Goal: Information Seeking & Learning: Learn about a topic

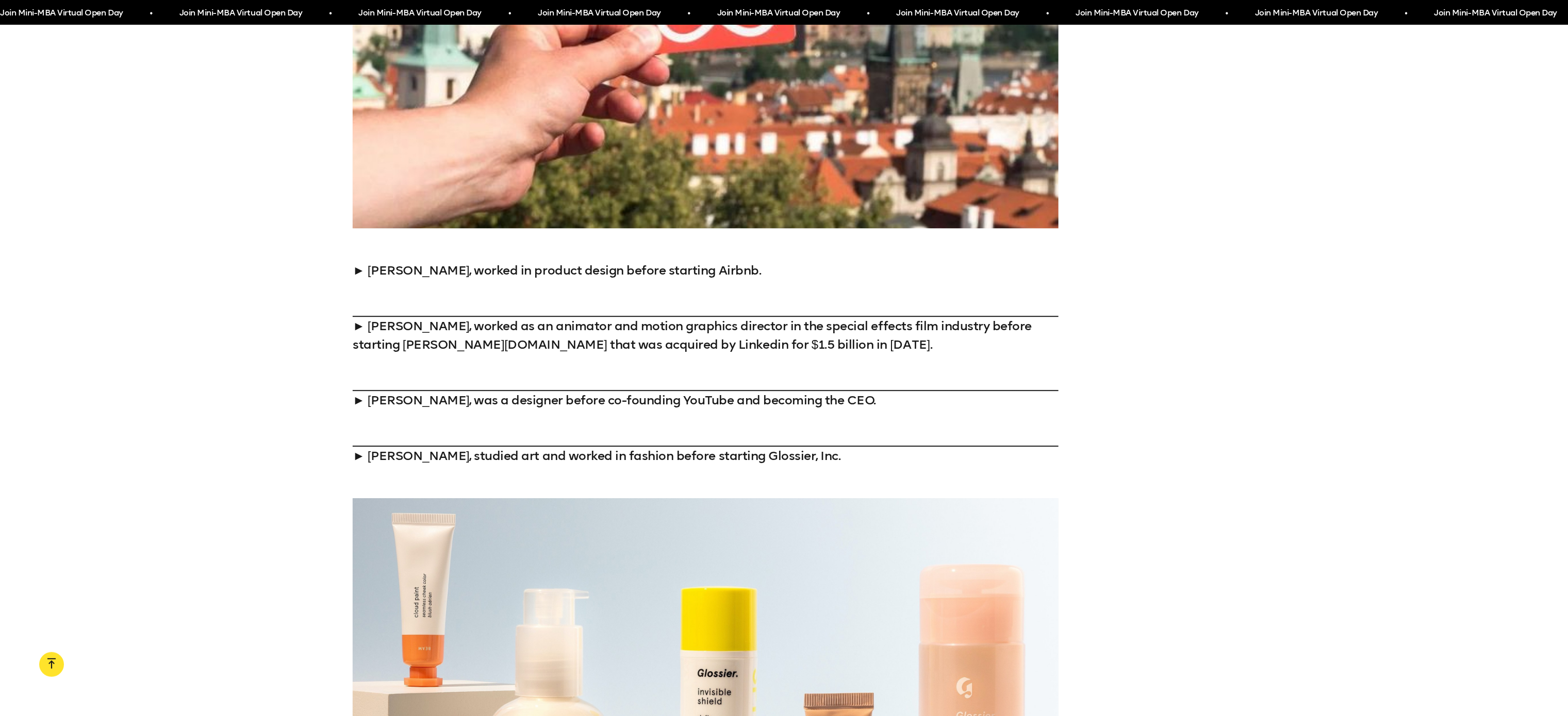
scroll to position [1769, 0]
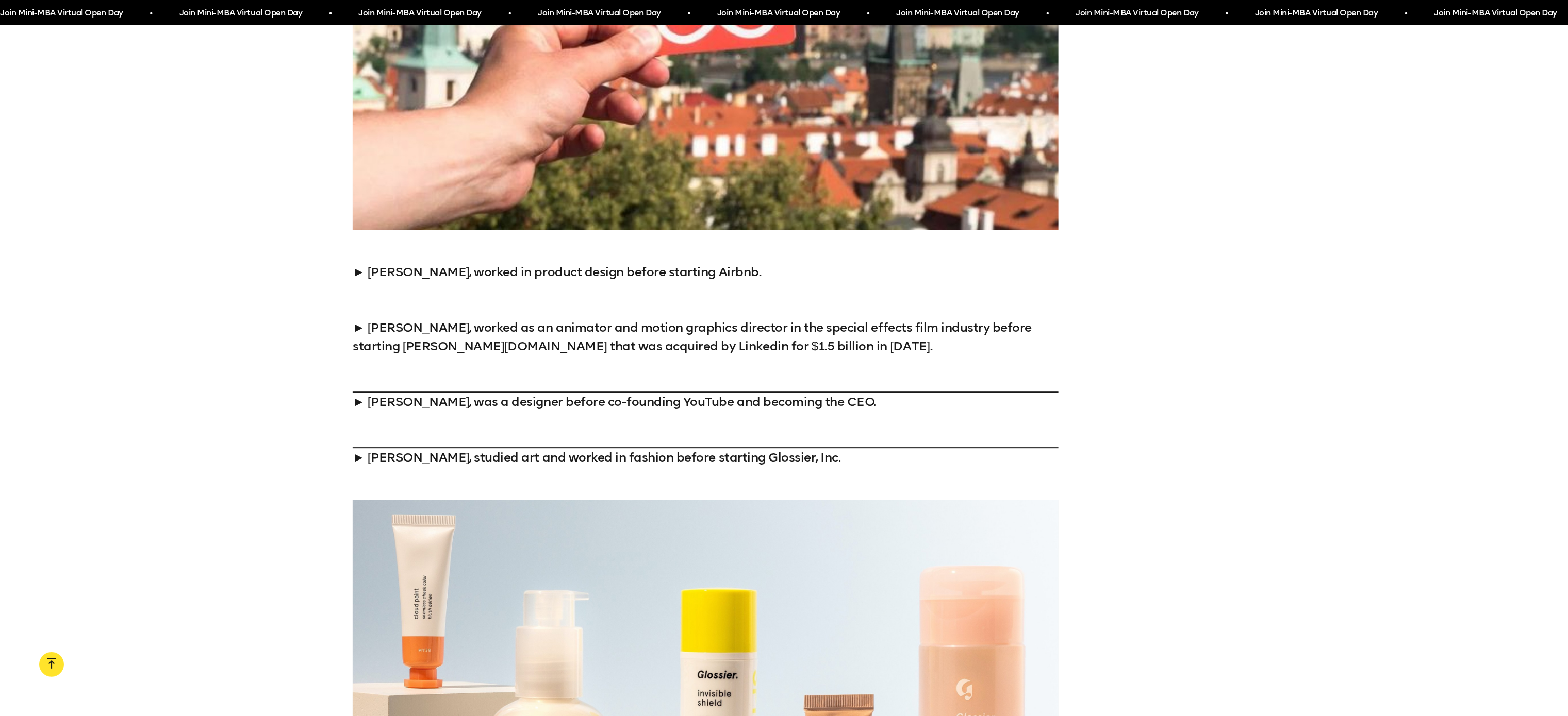
click at [887, 304] on link at bounding box center [705, 300] width 705 height 37
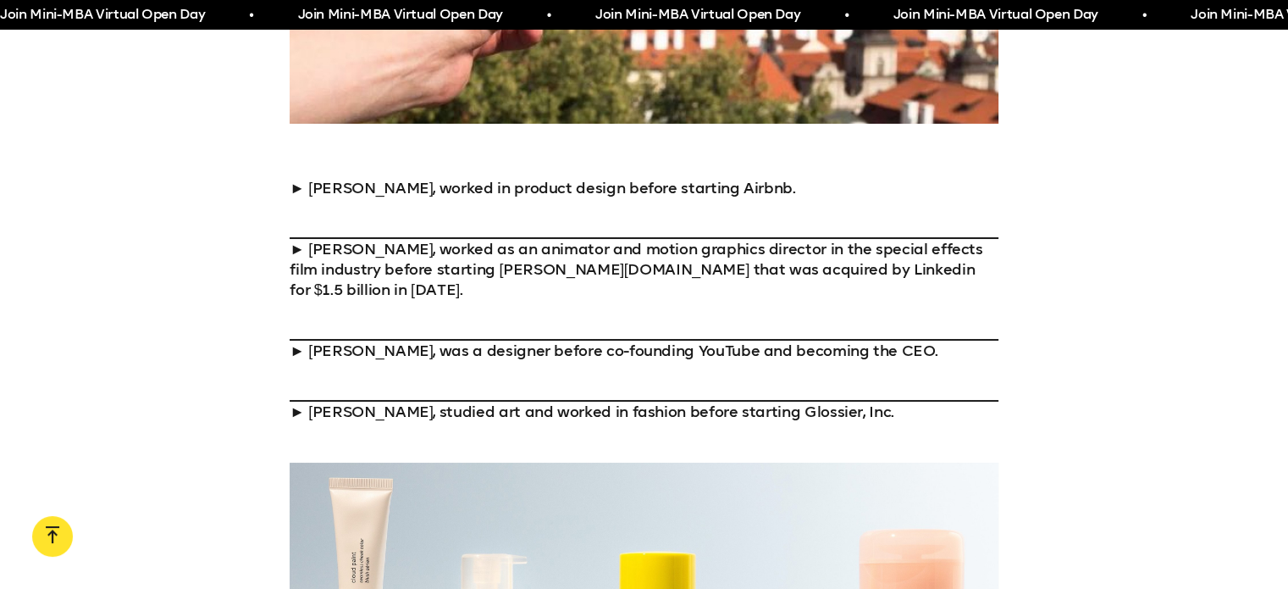
scroll to position [1888, 0]
drag, startPoint x: 679, startPoint y: 296, endPoint x: 236, endPoint y: 302, distance: 442.2
click at [236, 302] on div "► Brian Chesky, worked in product design before starting Airbnb. ► Lynda Weinma…" at bounding box center [644, 299] width 1288 height 244
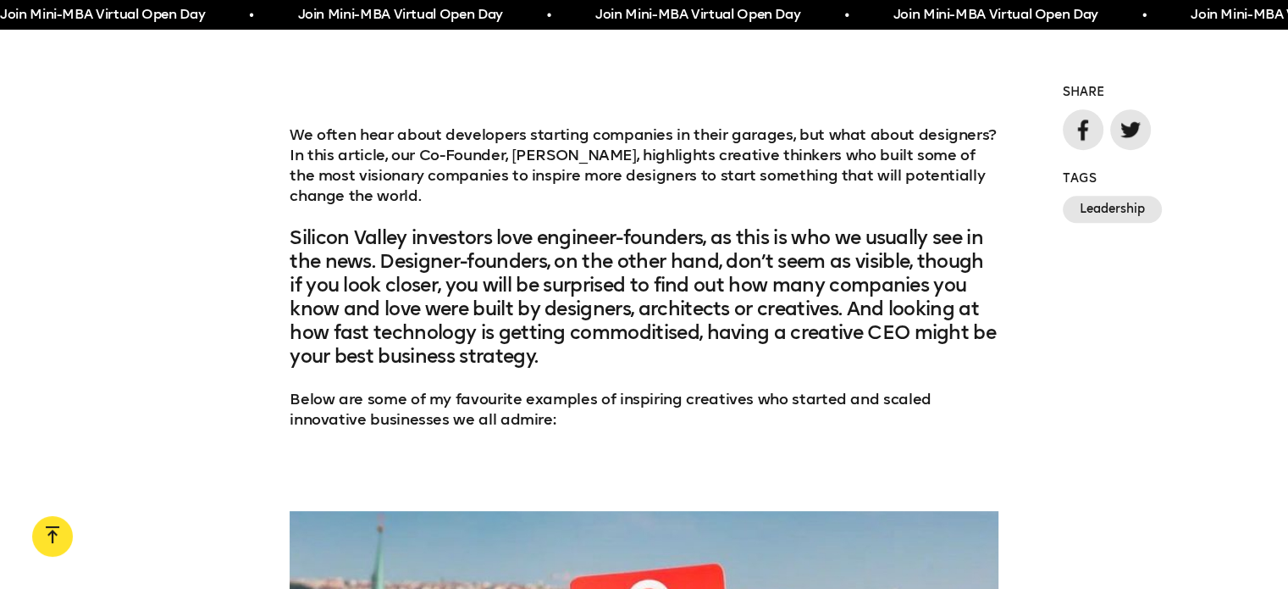
scroll to position [1105, 0]
drag, startPoint x: 651, startPoint y: 148, endPoint x: 665, endPoint y: -80, distance: 229.1
drag, startPoint x: 665, startPoint y: -80, endPoint x: 541, endPoint y: 131, distance: 245.2
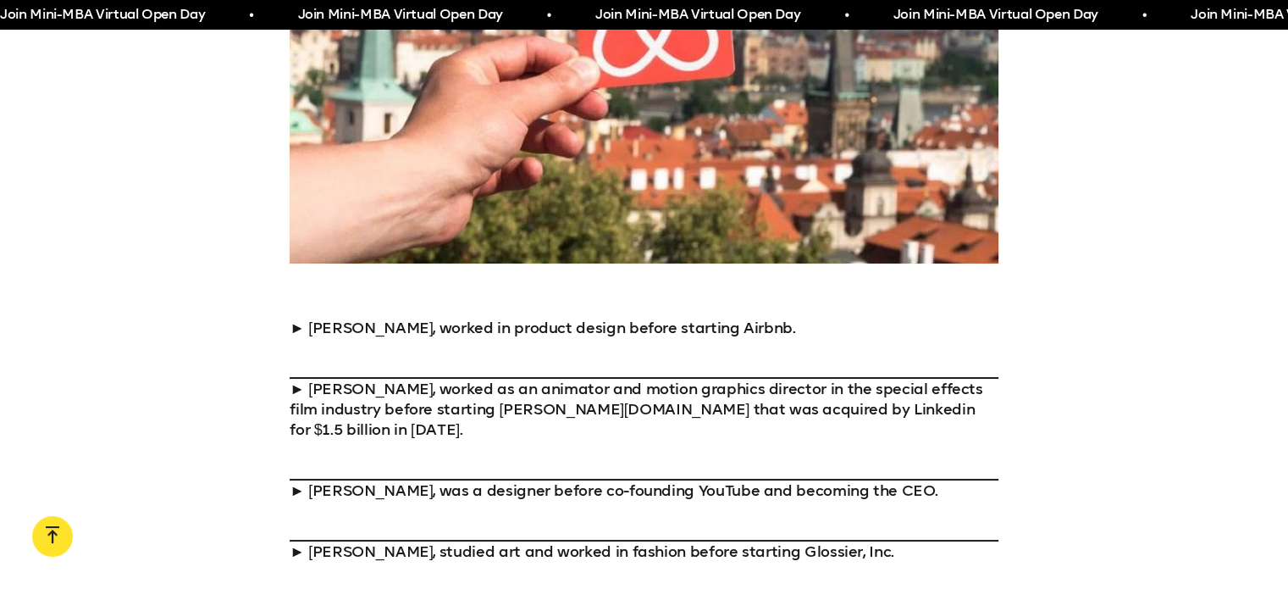
scroll to position [1945, 0]
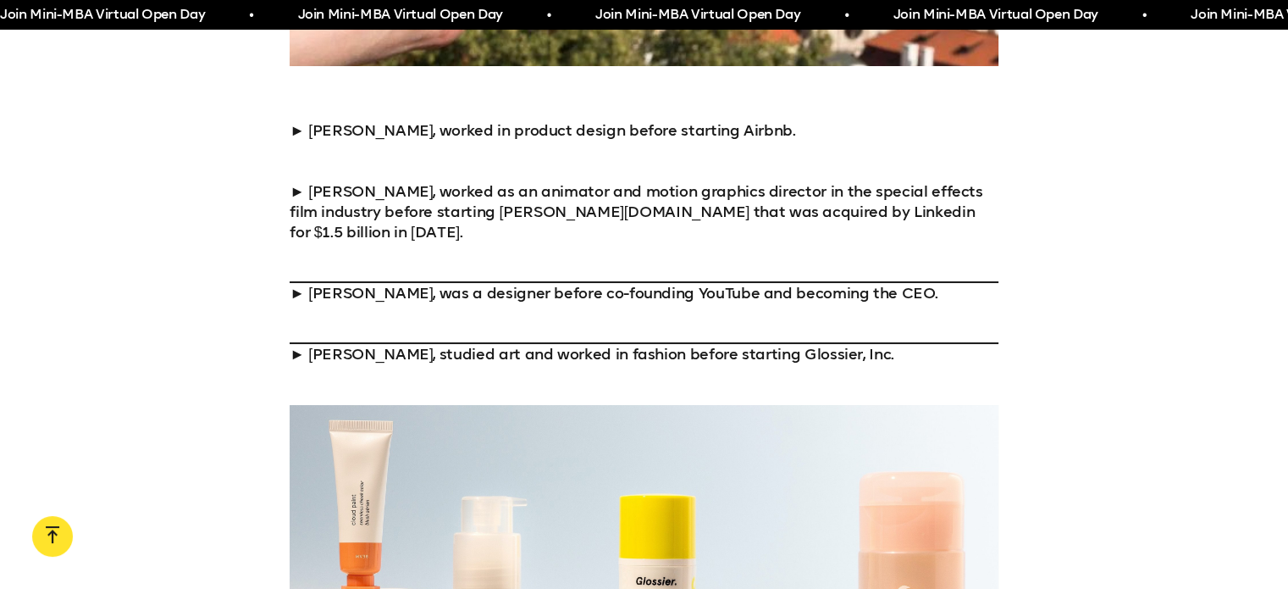
click at [319, 181] on link at bounding box center [644, 161] width 709 height 41
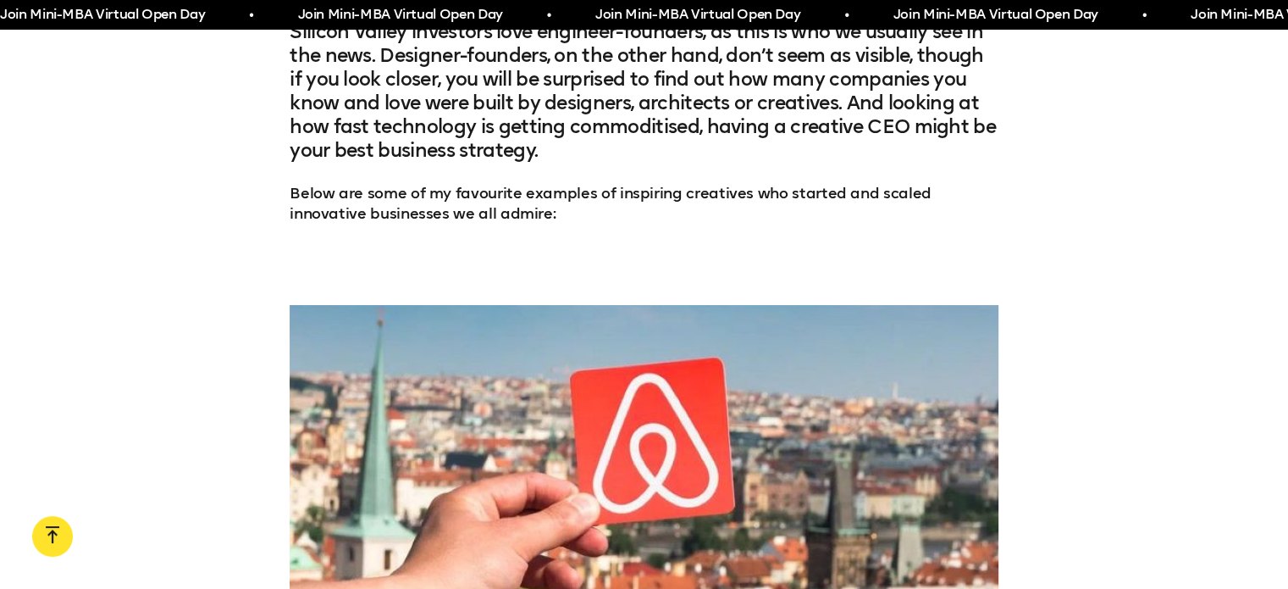
scroll to position [1312, 0]
click at [142, 263] on div "We often hear about developers starting companies in their garages, but what ab…" at bounding box center [644, 91] width 1288 height 346
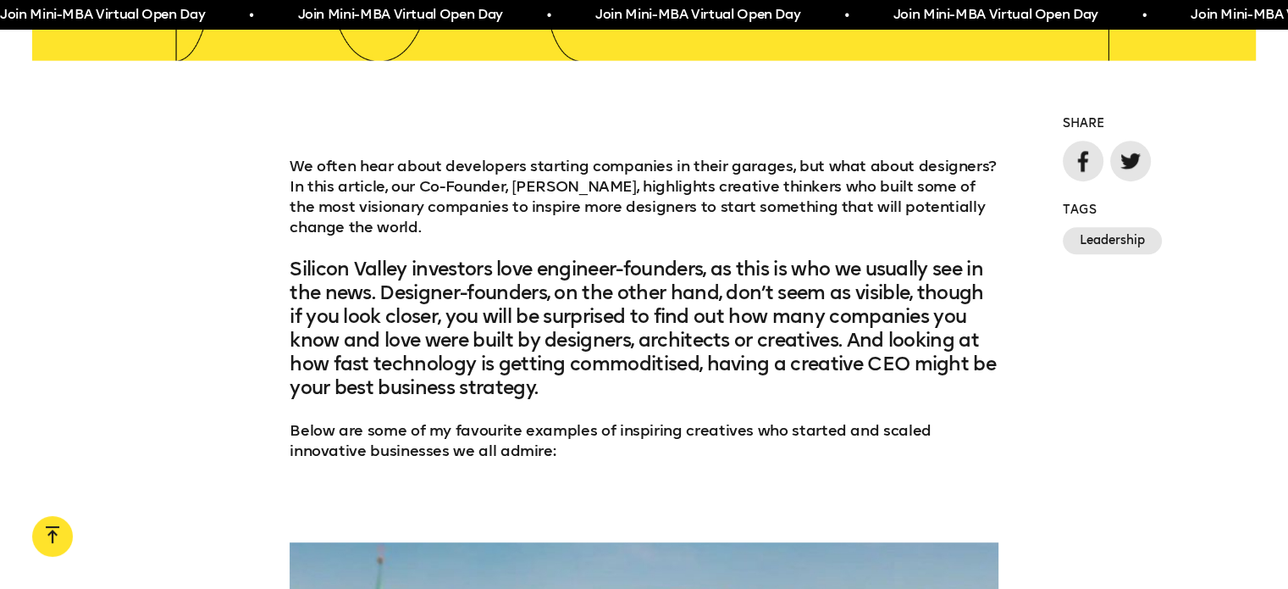
scroll to position [1466, 0]
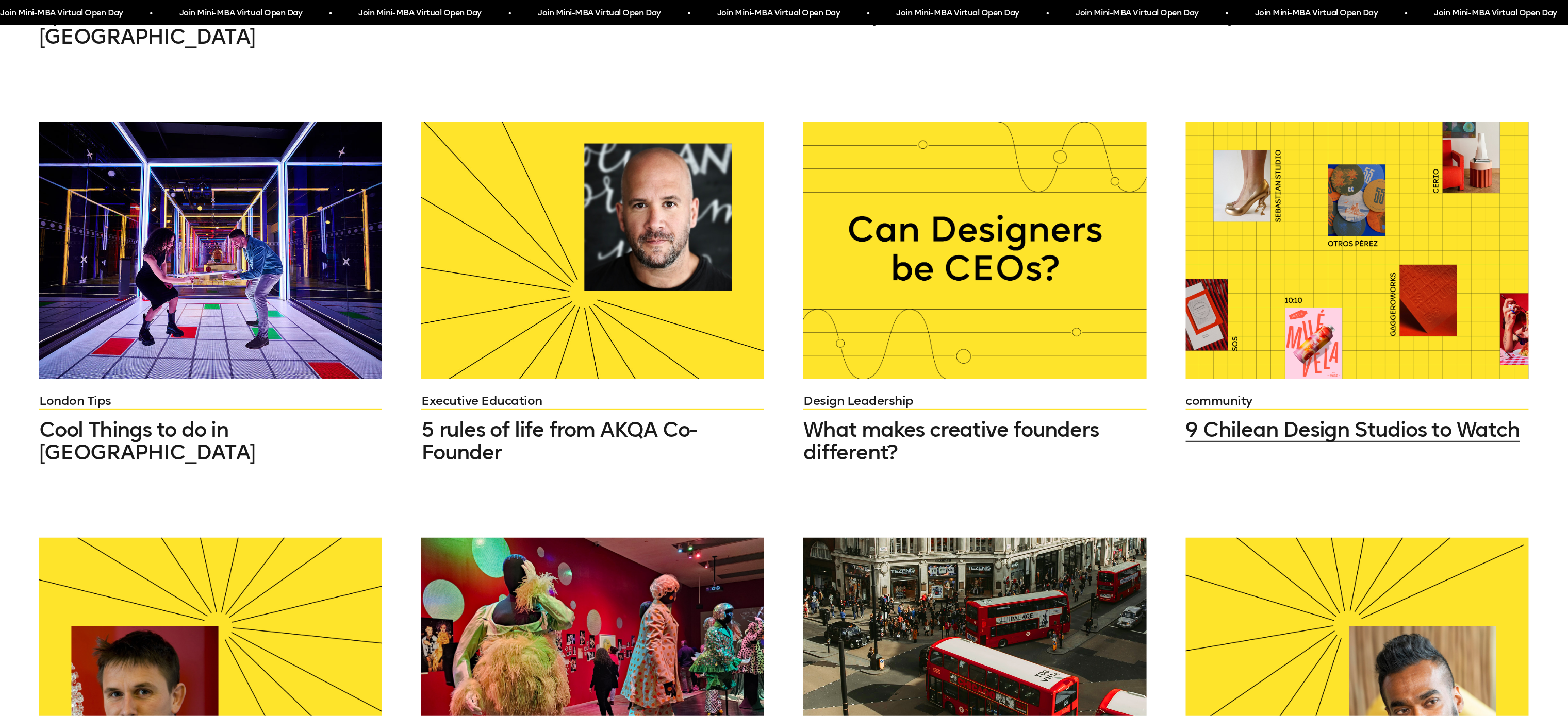
click at [1303, 278] on div at bounding box center [1357, 251] width 343 height 257
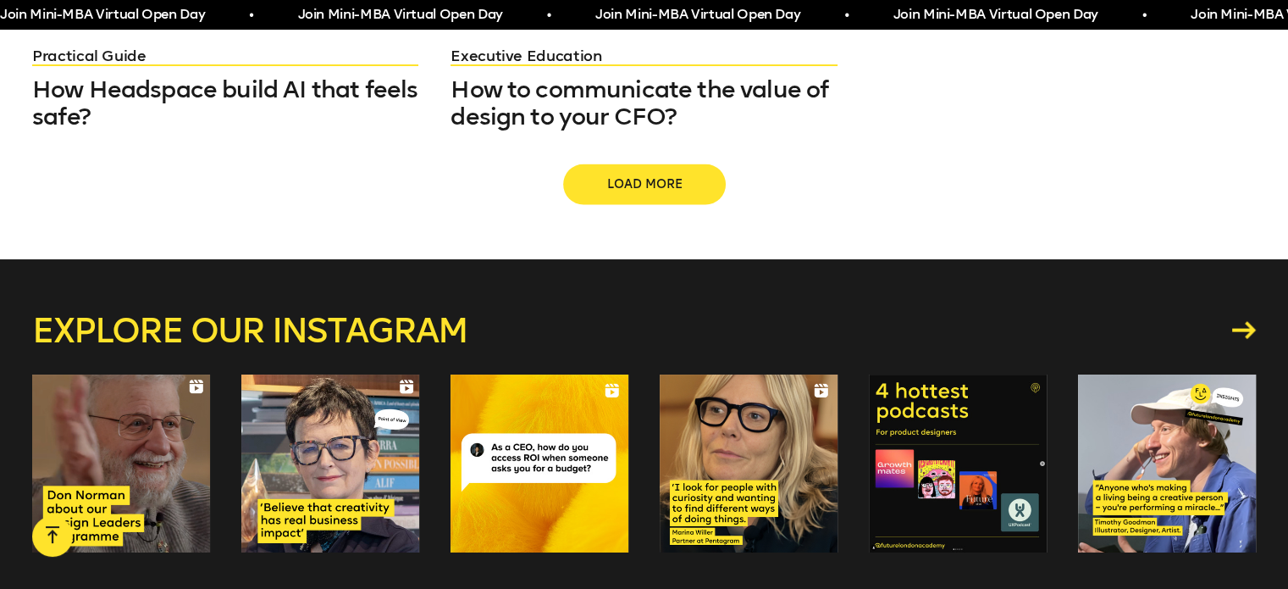
scroll to position [3642, 0]
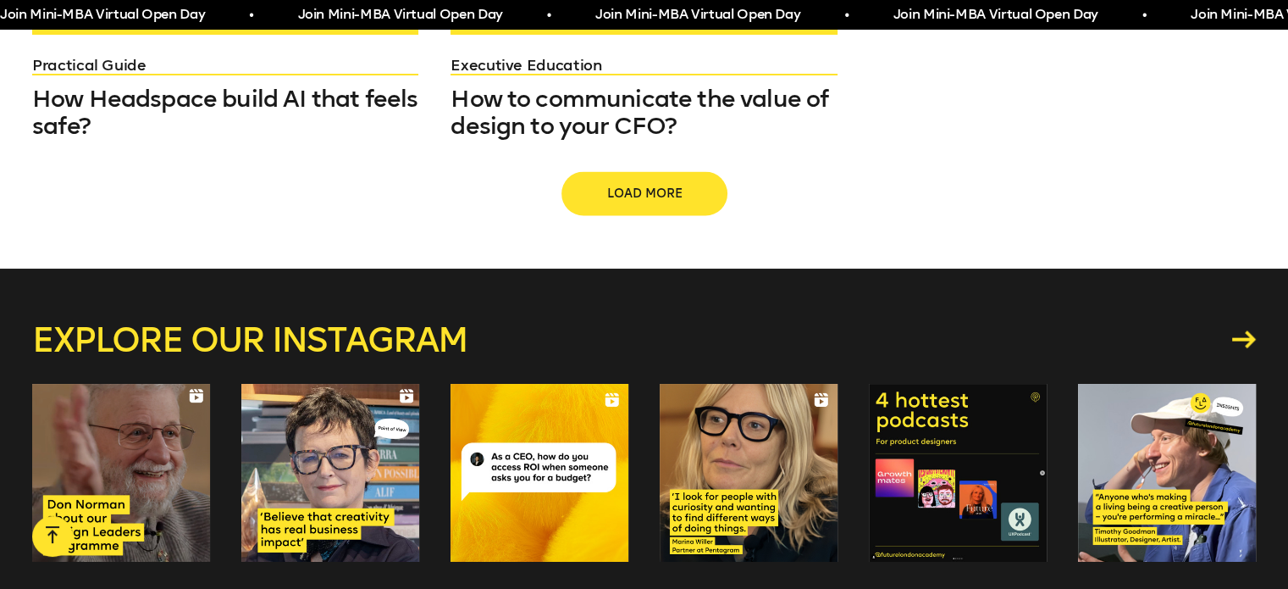
click at [659, 174] on button "Load more" at bounding box center [644, 194] width 163 height 41
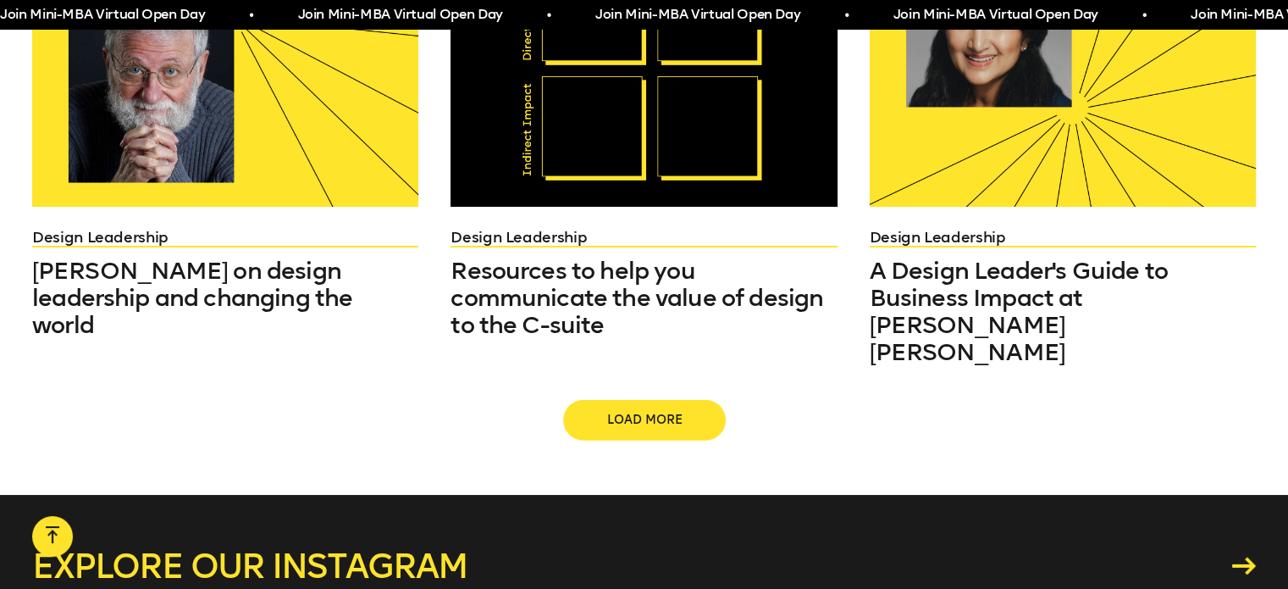
scroll to position [4847, 0]
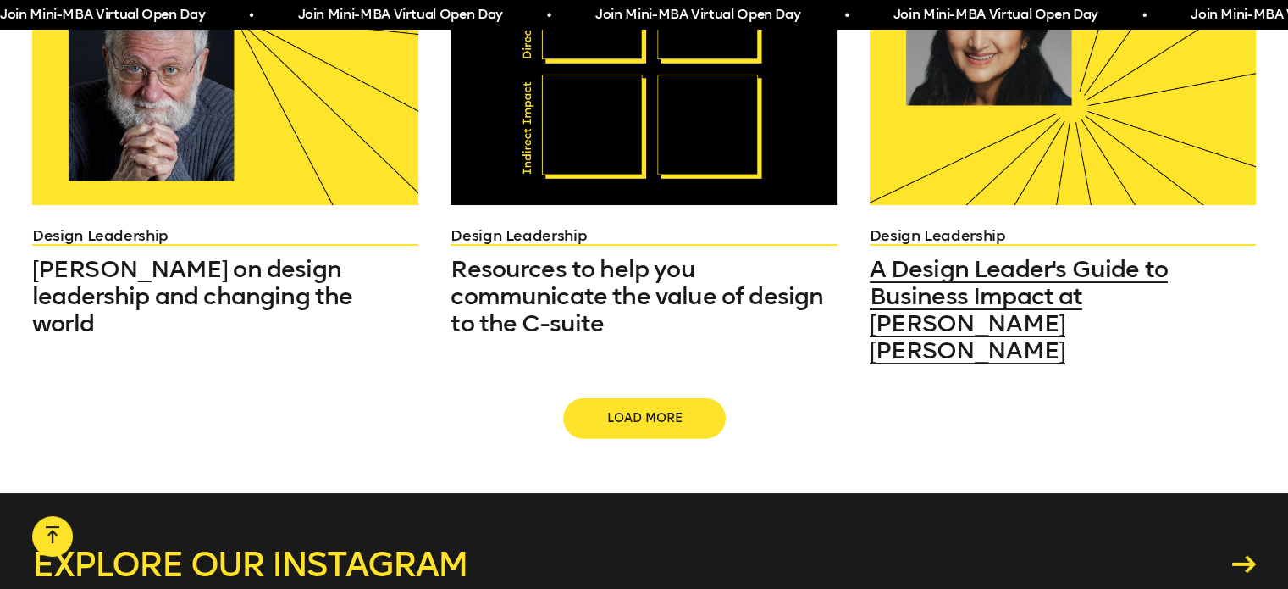
click at [904, 297] on span "A Design Leader's Guide to Business Impact at JP Morgan Chase" at bounding box center [1019, 309] width 298 height 109
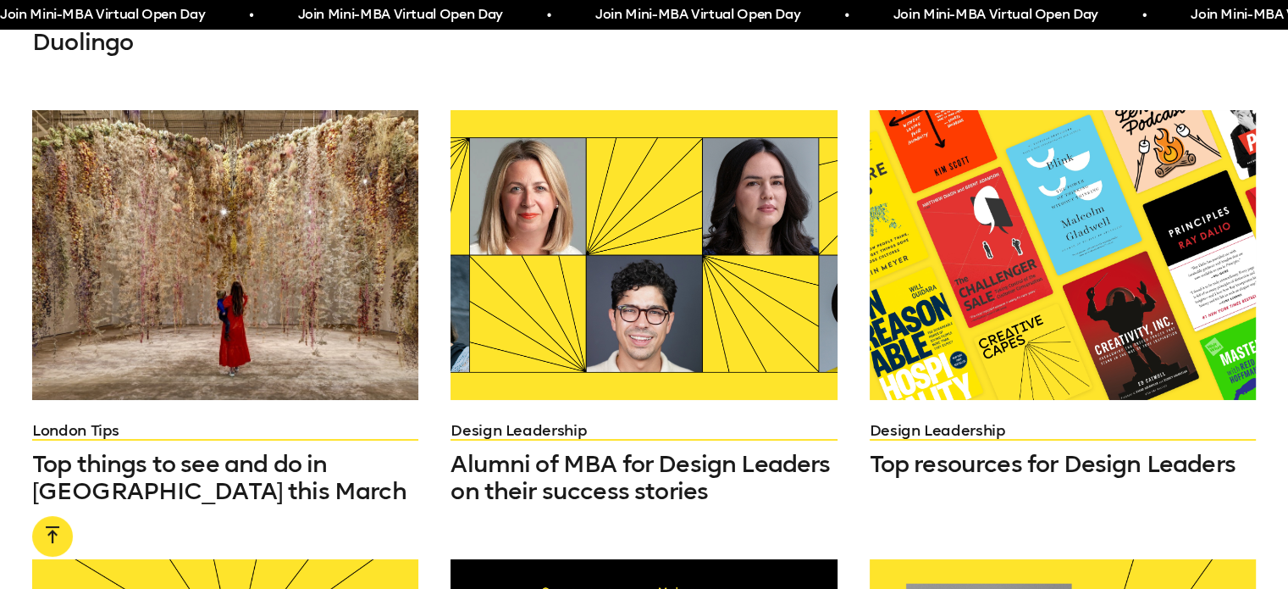
scroll to position [4202, 0]
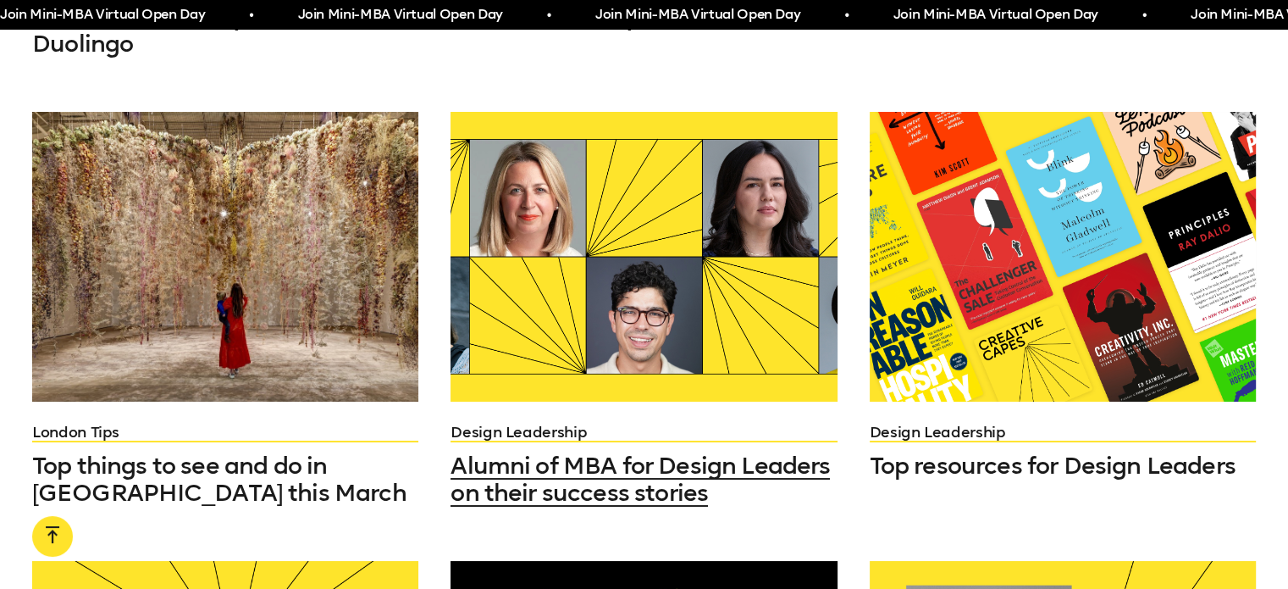
click at [750, 255] on div at bounding box center [644, 257] width 386 height 290
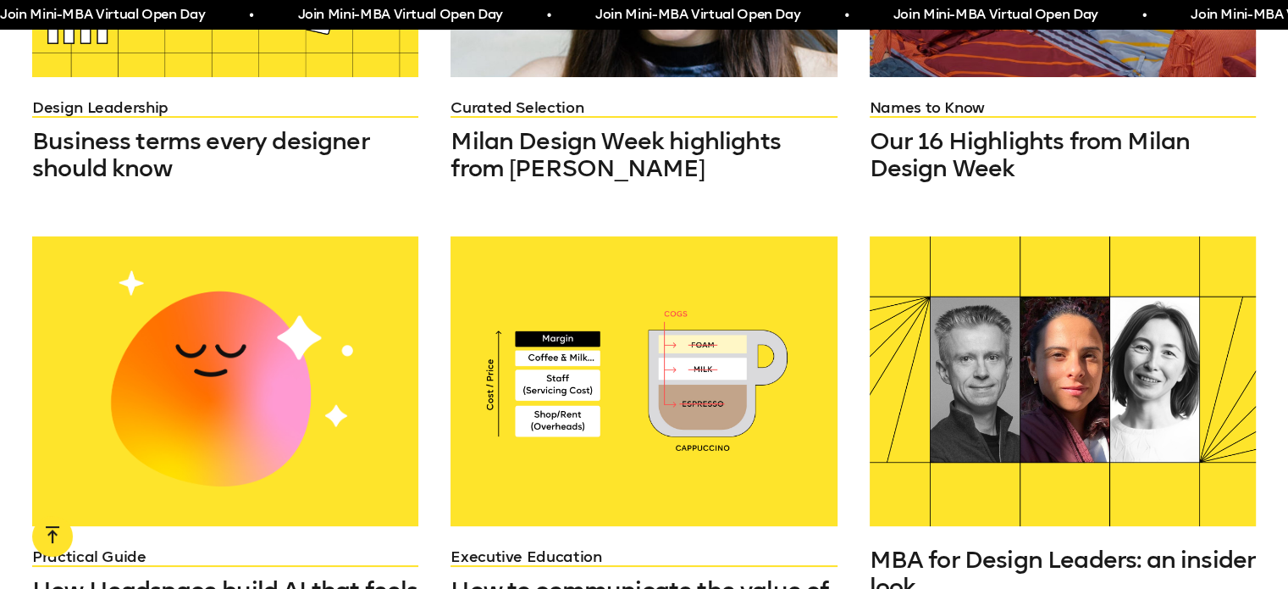
scroll to position [3155, 0]
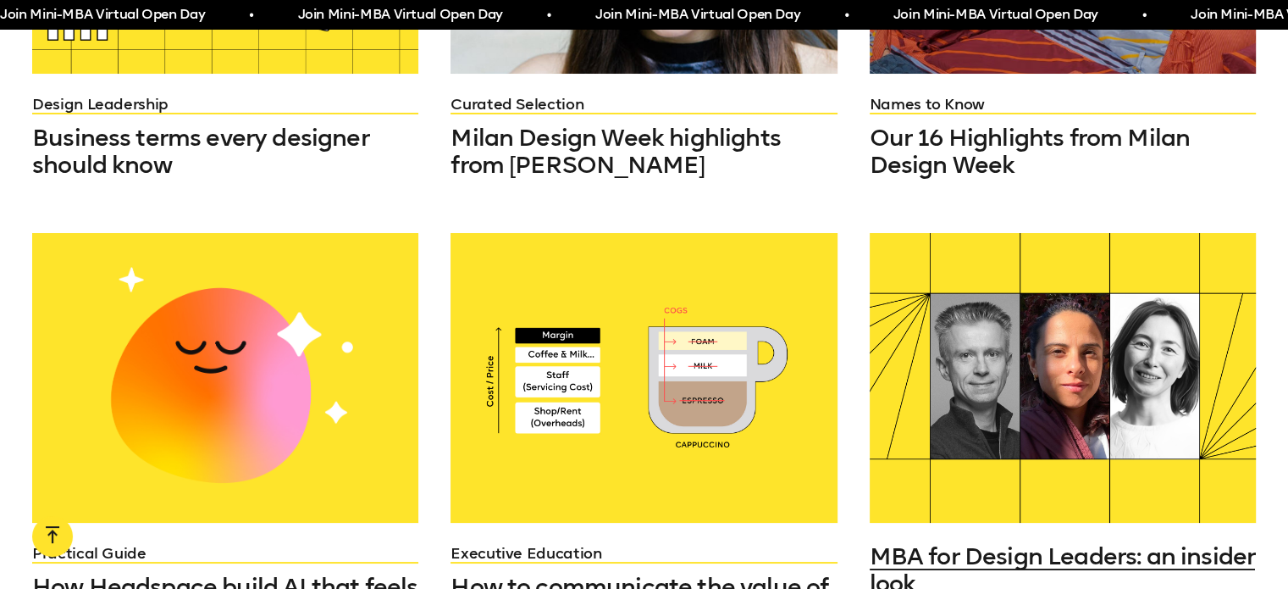
click at [965, 339] on div at bounding box center [1063, 378] width 386 height 290
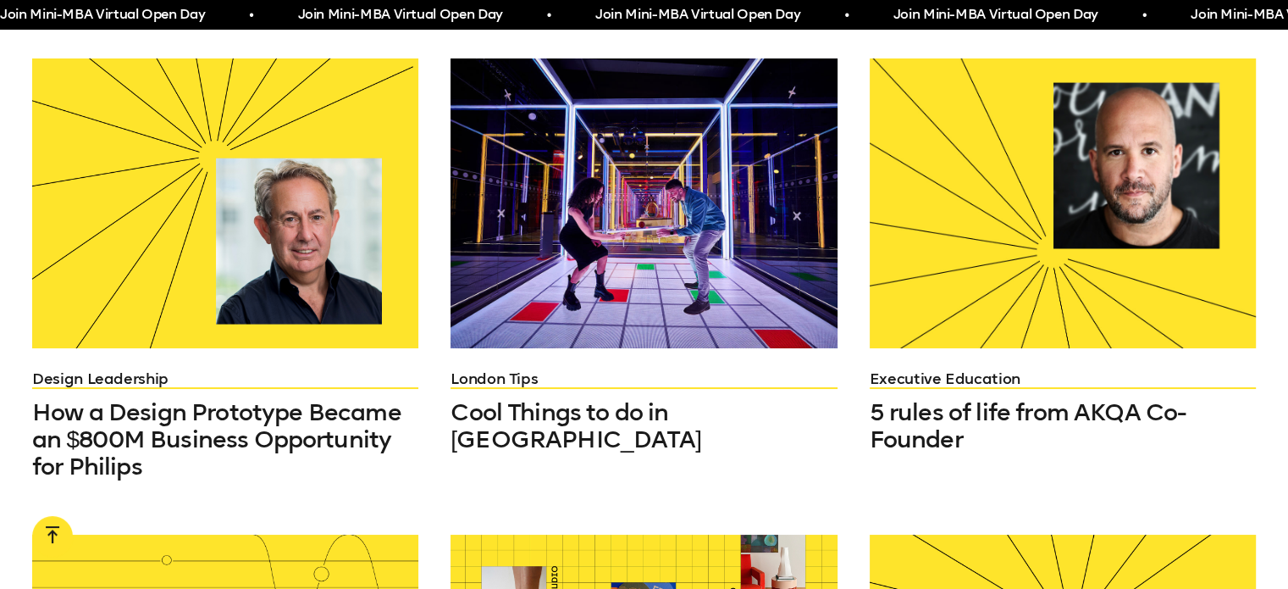
scroll to position [1033, 0]
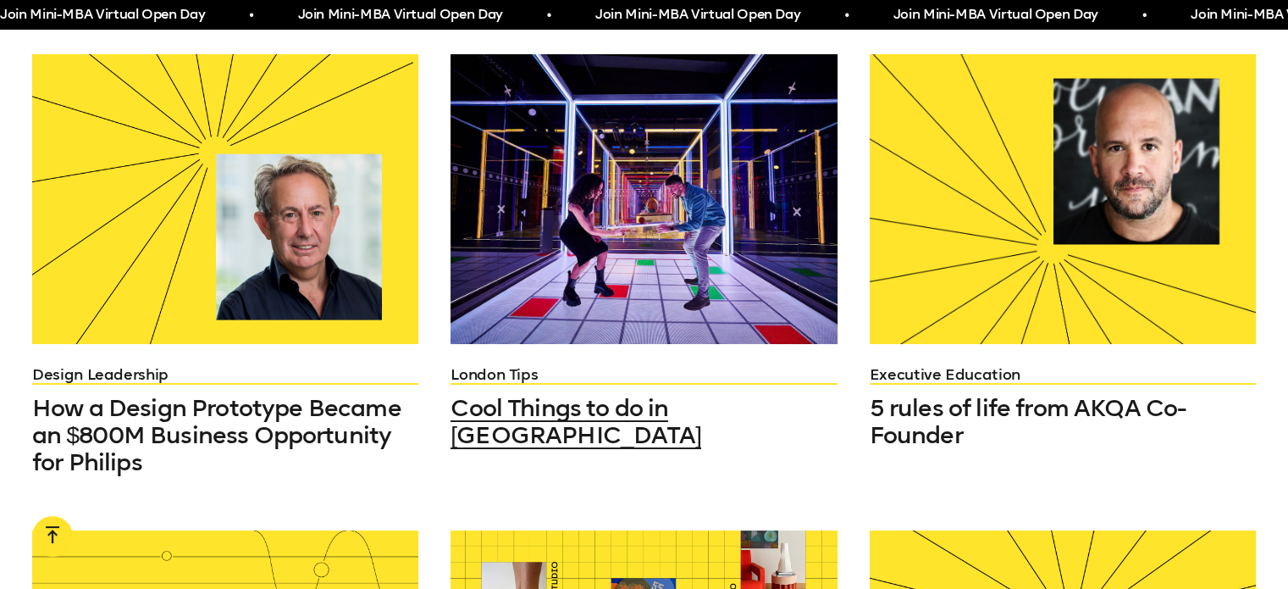
click at [713, 269] on div at bounding box center [644, 199] width 386 height 290
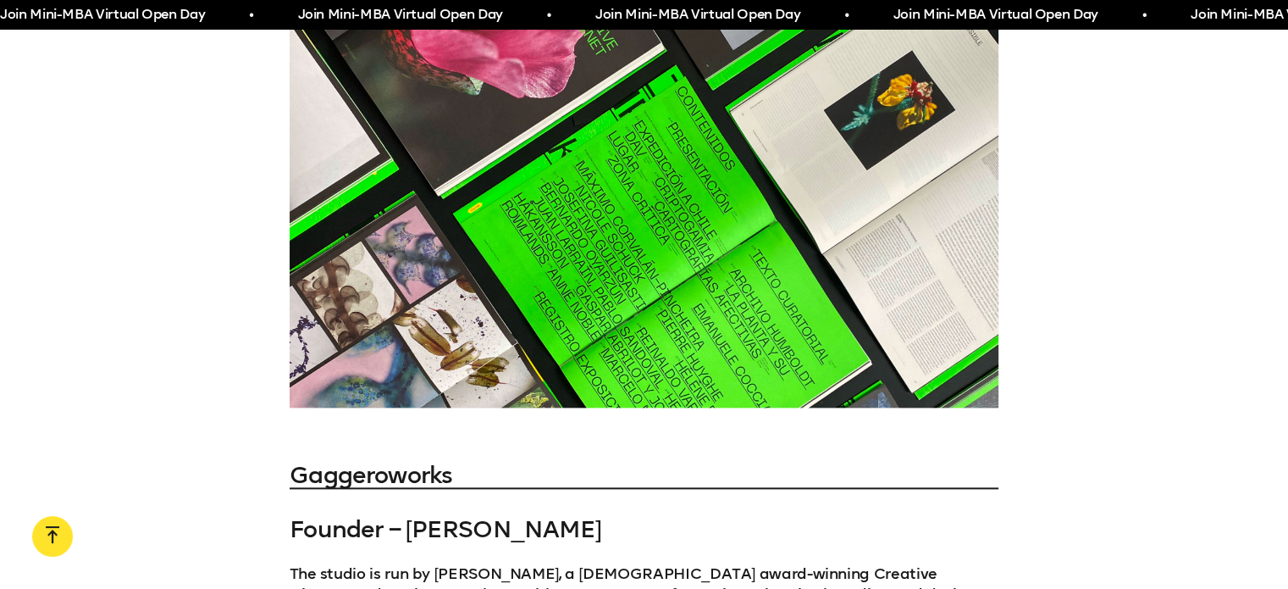
scroll to position [2035, 0]
click at [596, 152] on div at bounding box center [644, 211] width 709 height 395
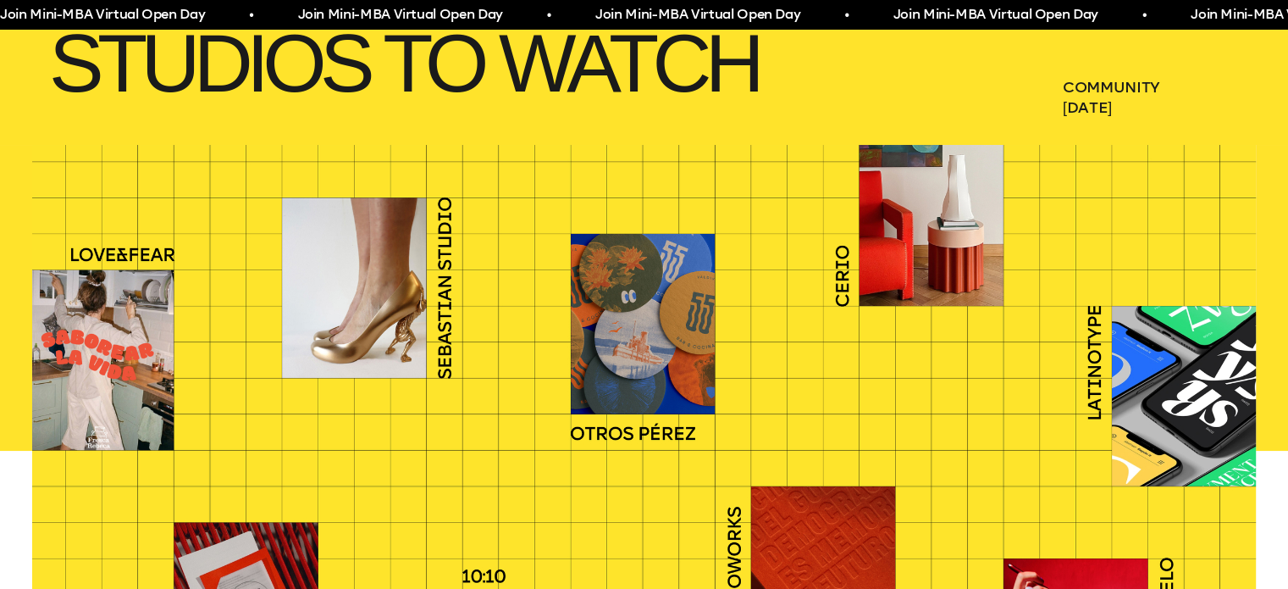
scroll to position [251, 0]
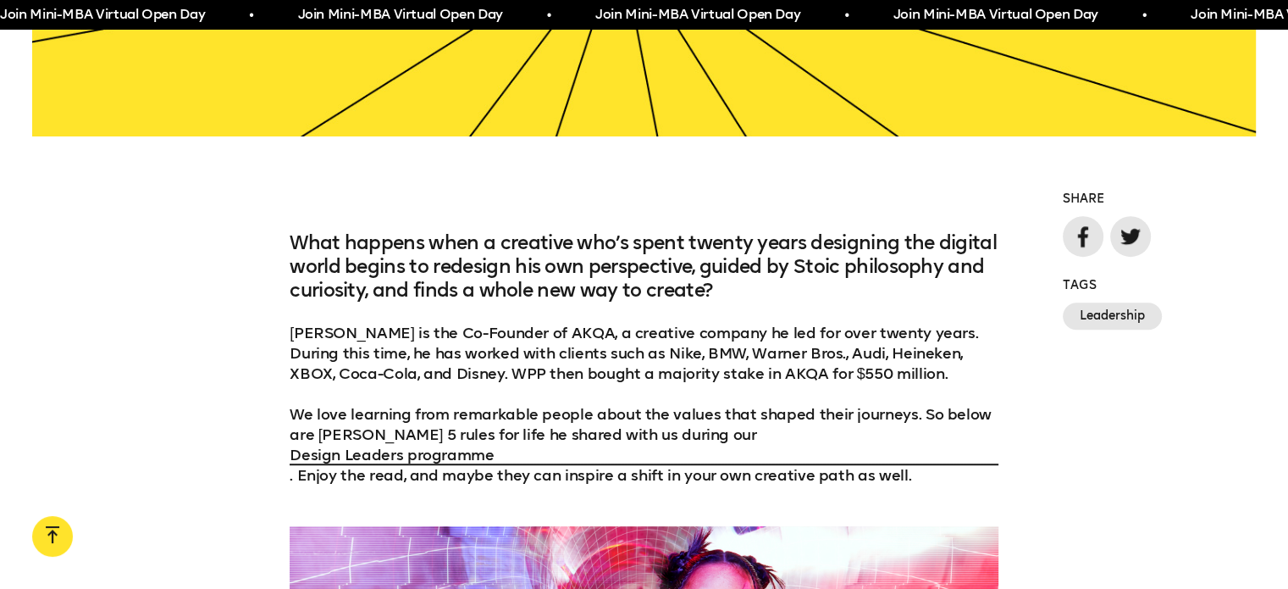
scroll to position [1000, 0]
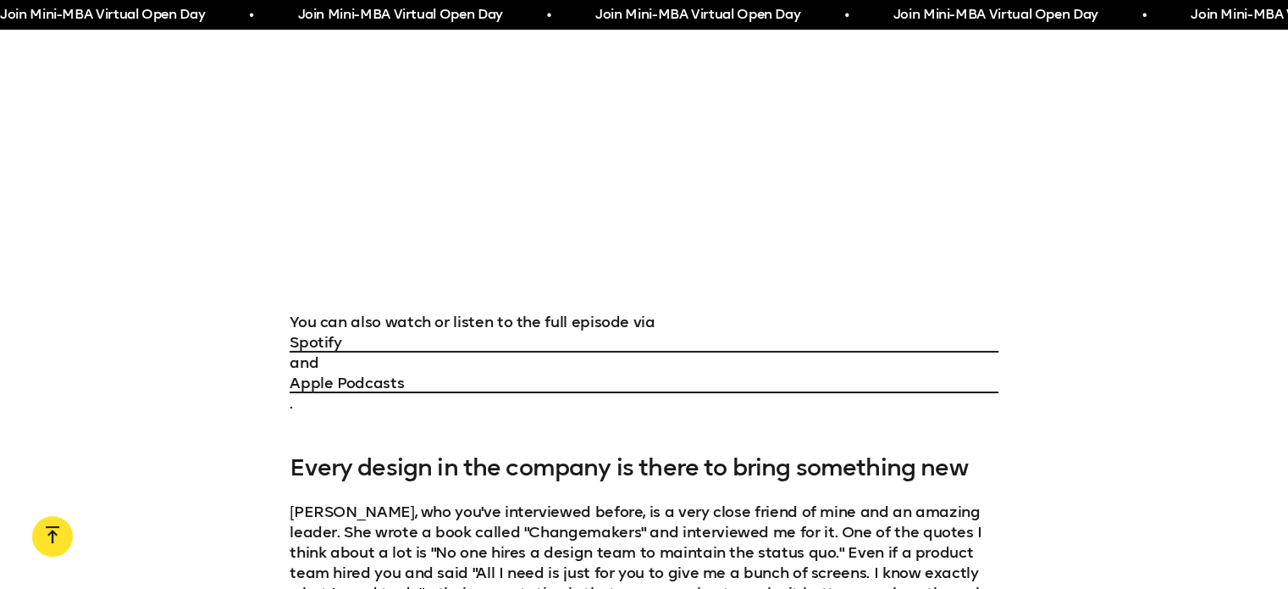
scroll to position [2199, 0]
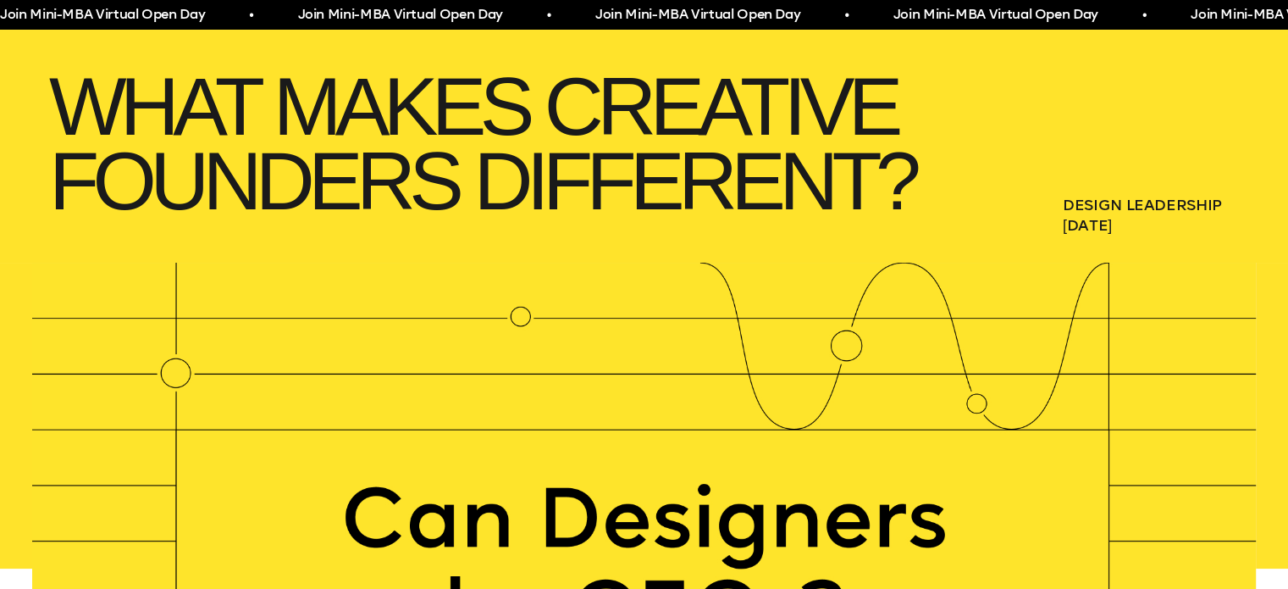
scroll to position [262, 0]
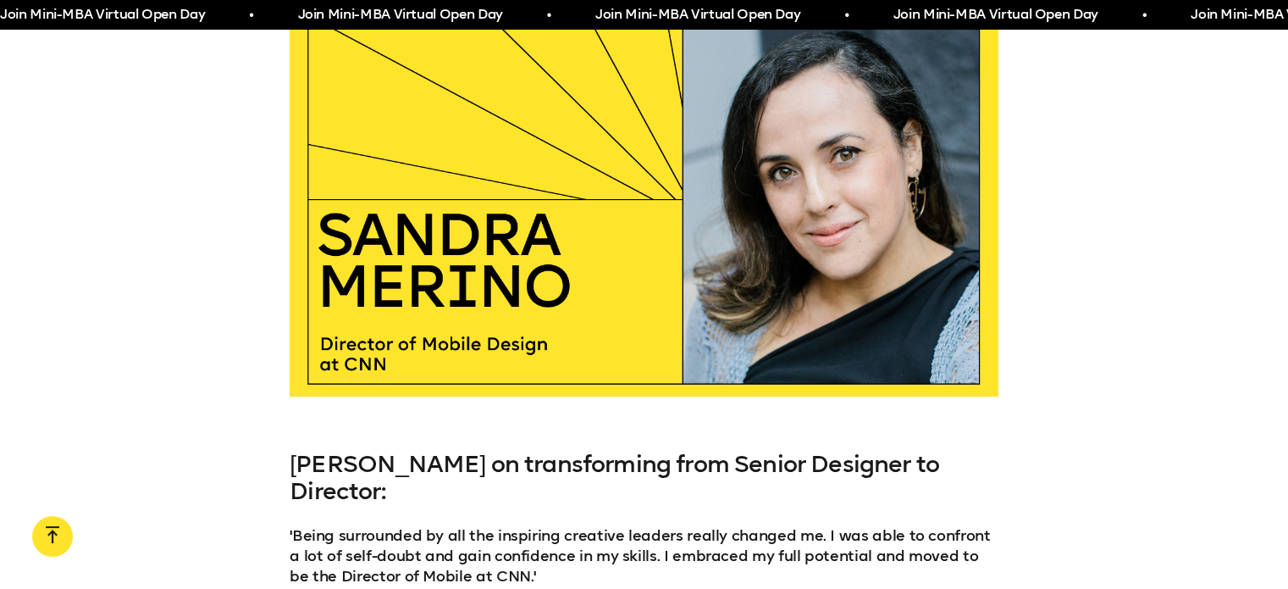
scroll to position [5201, 0]
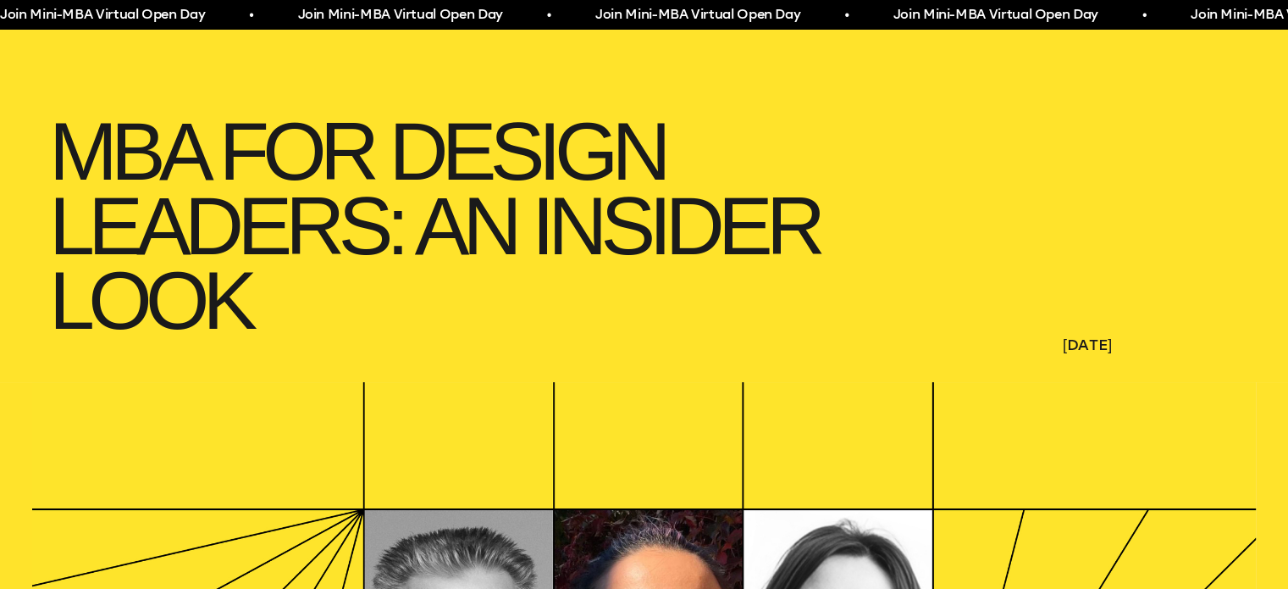
scroll to position [215, 0]
